Goal: Find specific page/section: Find specific page/section

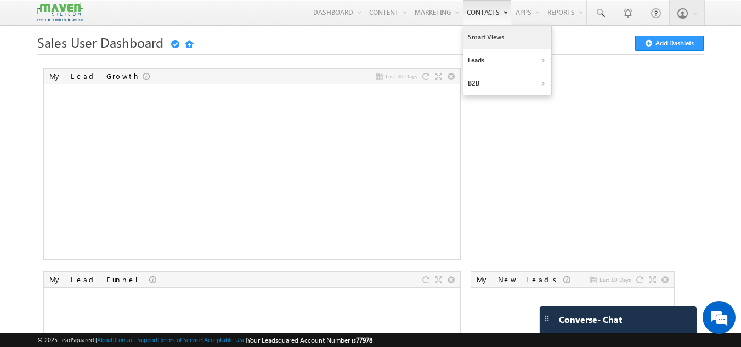
click at [481, 37] on link "Smart Views" at bounding box center [508, 37] width 88 height 23
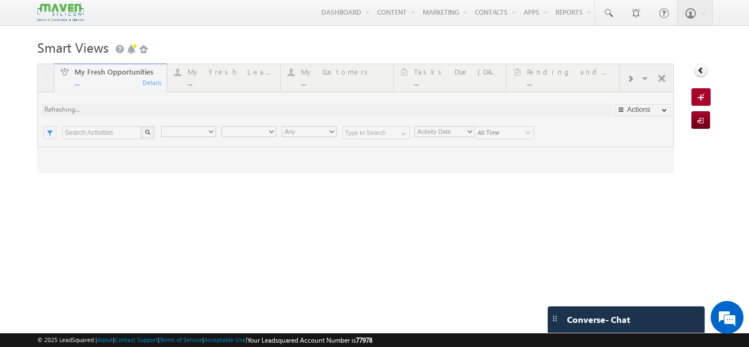
type input "Current User"
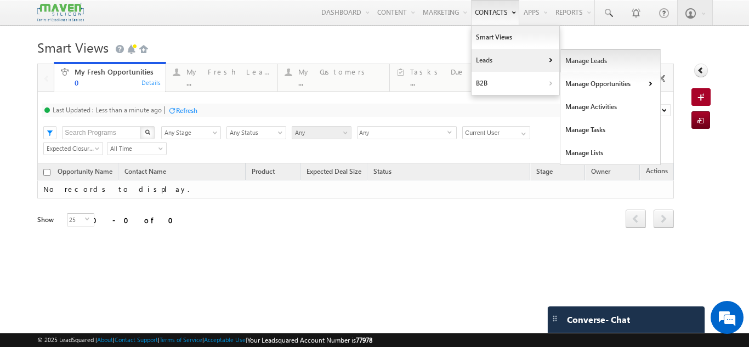
click at [588, 59] on link "Manage Leads" at bounding box center [611, 60] width 100 height 23
